Goal: Navigation & Orientation: Find specific page/section

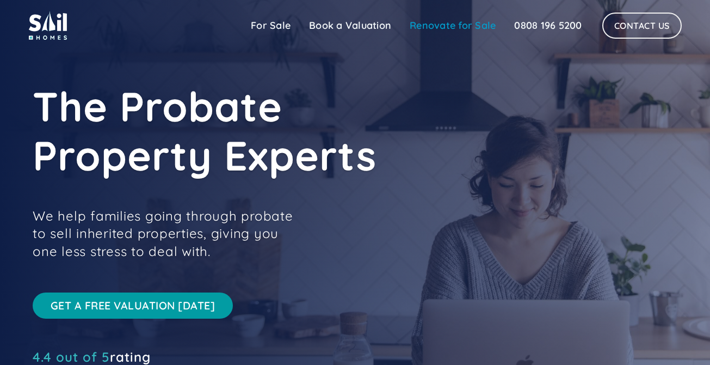
click at [433, 26] on link "Renovate for Sale" at bounding box center [453, 26] width 105 height 22
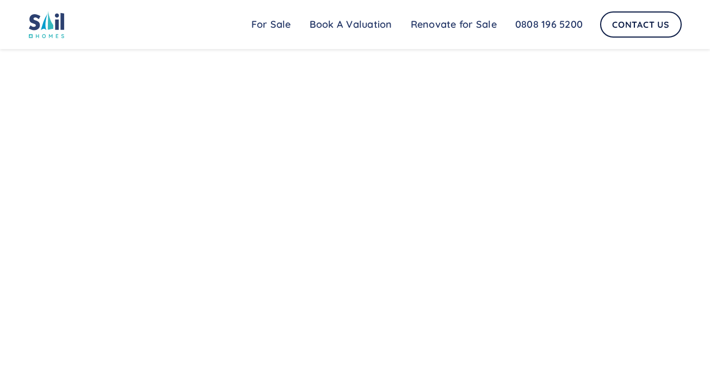
scroll to position [760, 0]
click at [636, 26] on link "Contact Us" at bounding box center [641, 24] width 82 height 26
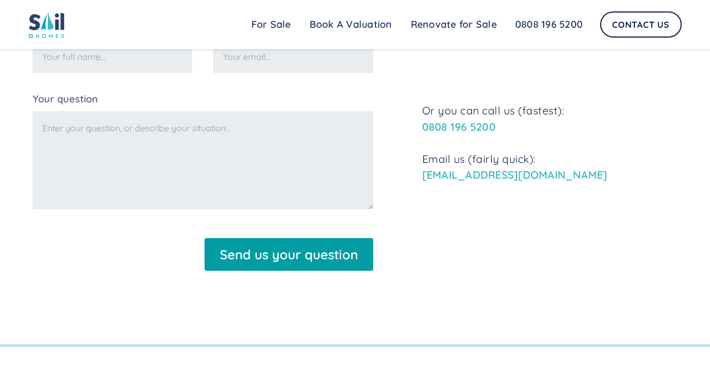
scroll to position [461, 0]
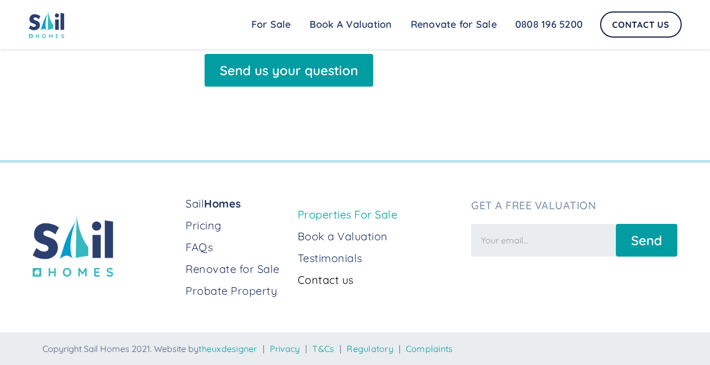
click at [317, 214] on link "Properties For Sale" at bounding box center [380, 214] width 165 height 15
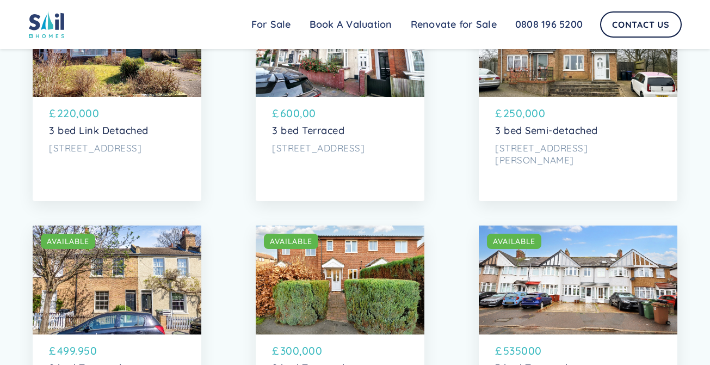
scroll to position [3340, 0]
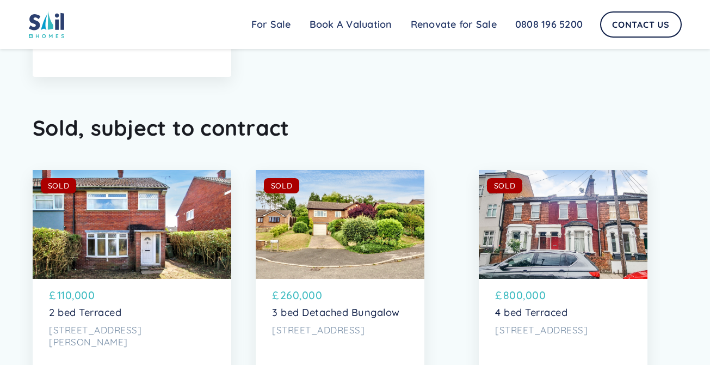
scroll to position [5289, 0]
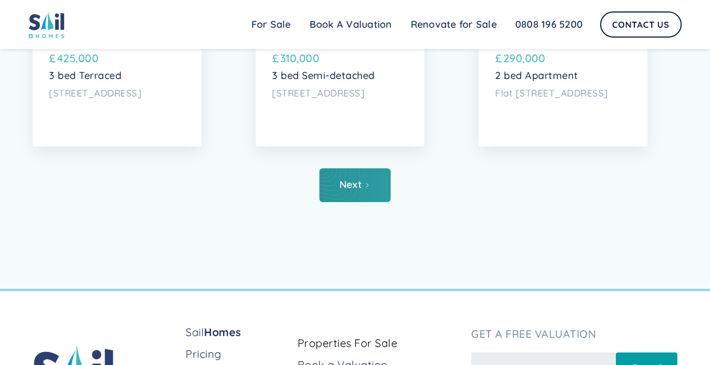
click at [349, 202] on link "Next" at bounding box center [355, 185] width 71 height 34
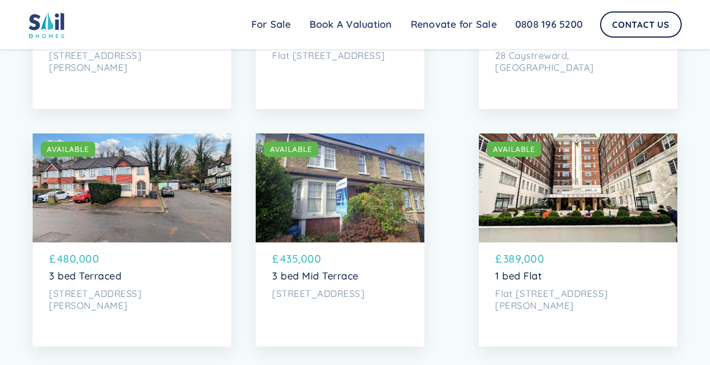
scroll to position [2214, 0]
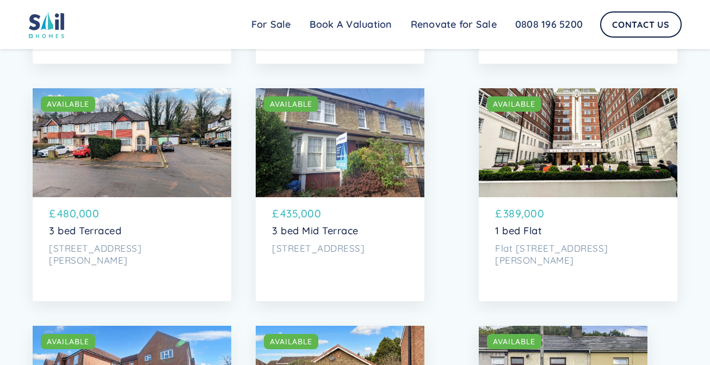
click at [565, 171] on div "SOLD AVAILABLE" at bounding box center [578, 142] width 199 height 109
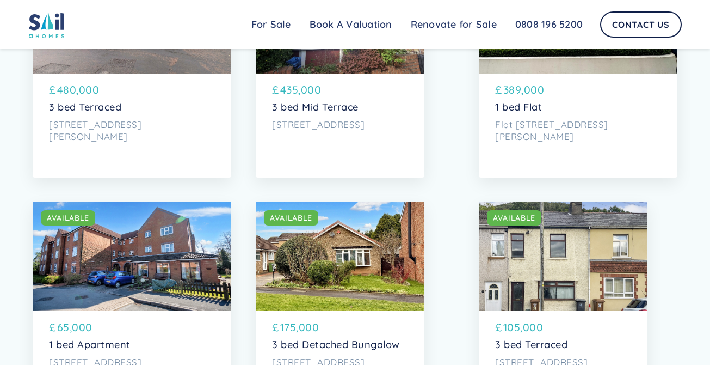
scroll to position [2205, 0]
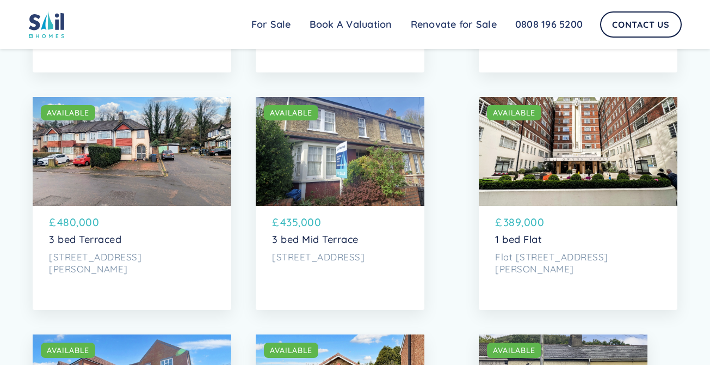
click at [557, 170] on div "SOLD AVAILABLE" at bounding box center [578, 151] width 199 height 109
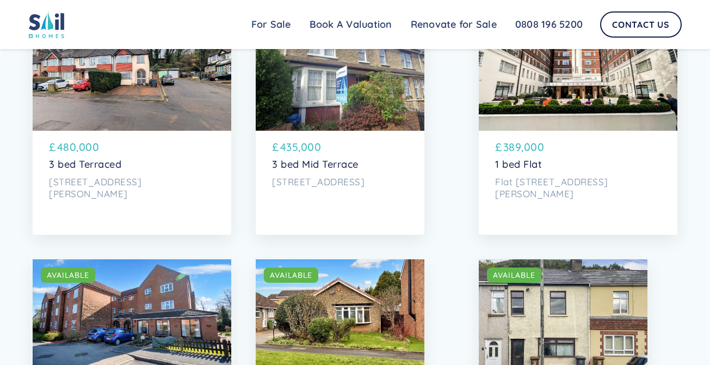
scroll to position [2179, 0]
